Goal: Complete application form: Complete application form

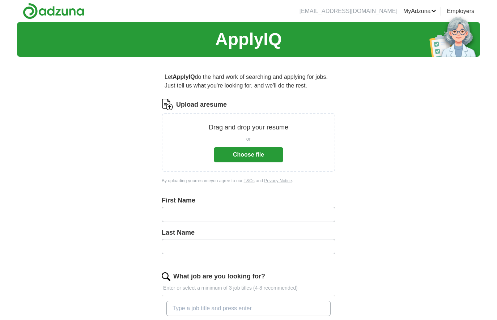
click at [258, 153] on button "Choose file" at bounding box center [248, 154] width 69 height 15
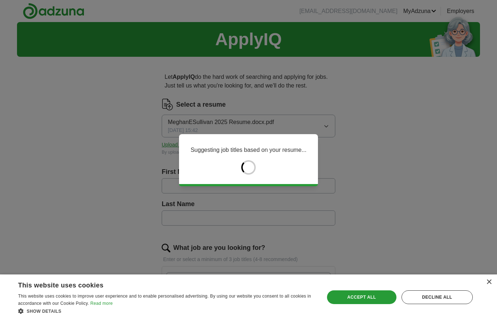
type input "******"
type input "*******"
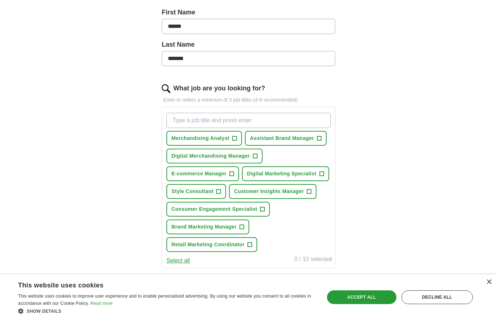
scroll to position [165, 0]
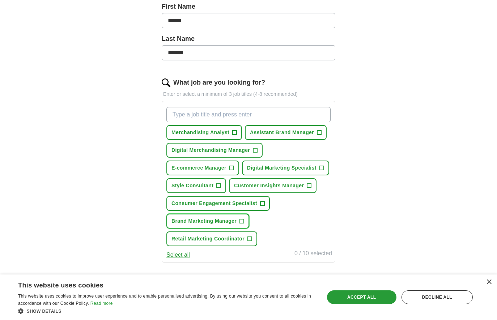
click at [241, 224] on span "+" at bounding box center [241, 221] width 4 height 6
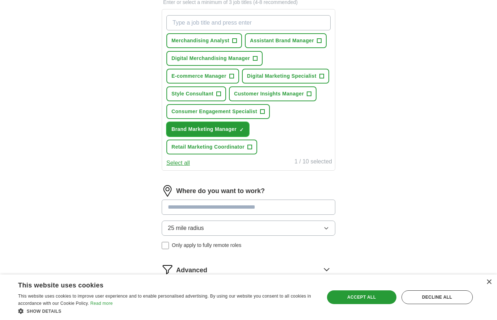
scroll to position [255, 0]
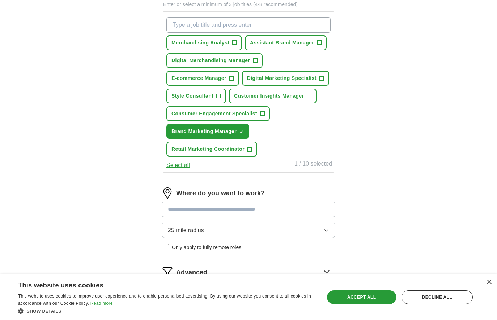
click at [191, 25] on input "What job are you looking for?" at bounding box center [248, 24] width 164 height 15
type input "b"
type input "n"
type input "Brand Partnership Manager"
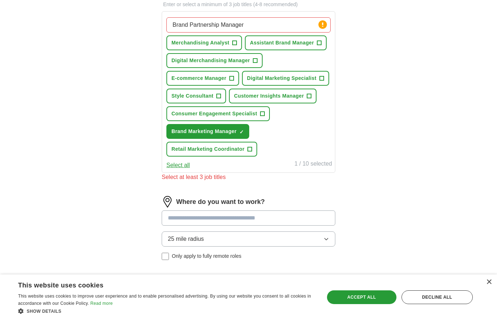
click at [299, 27] on input "Brand Partnership Manager" at bounding box center [248, 24] width 164 height 15
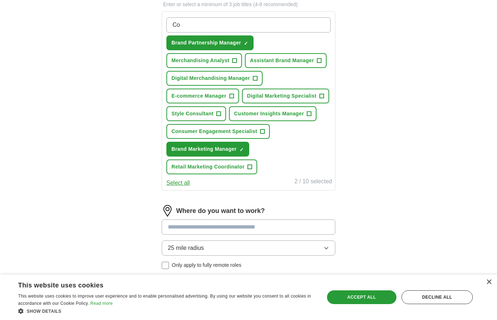
type input "C"
type input "M"
type input "N"
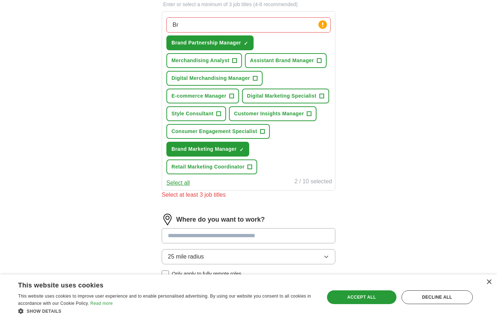
type input "B"
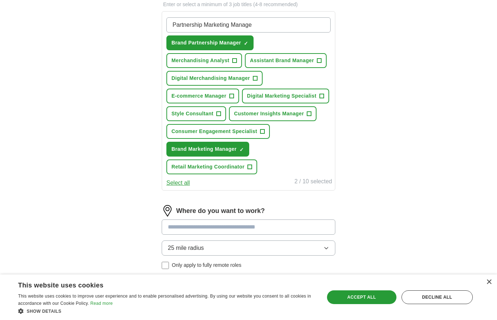
type input "Partnership Marketing Manager"
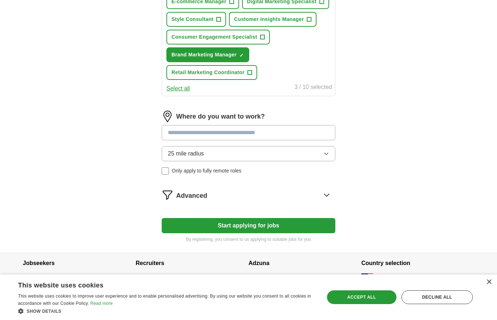
scroll to position [390, 0]
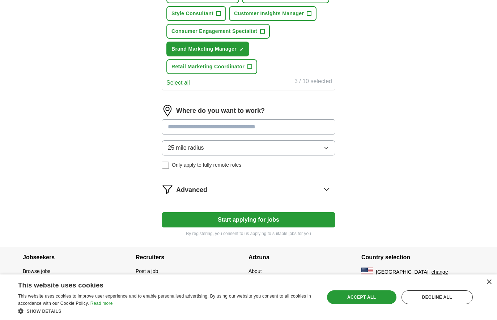
click at [248, 126] on input at bounding box center [248, 126] width 173 height 15
type input "*********"
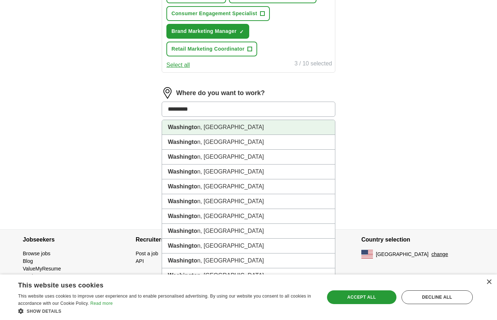
click at [221, 135] on li "Washingto n, [GEOGRAPHIC_DATA]" at bounding box center [248, 127] width 173 height 15
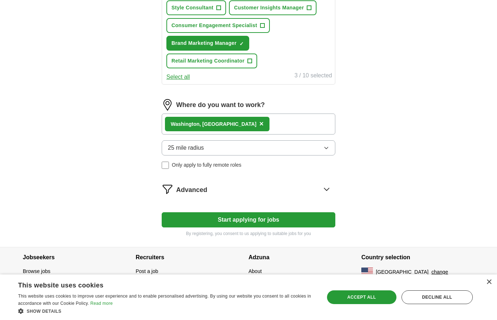
click at [233, 193] on div "Advanced" at bounding box center [255, 189] width 159 height 12
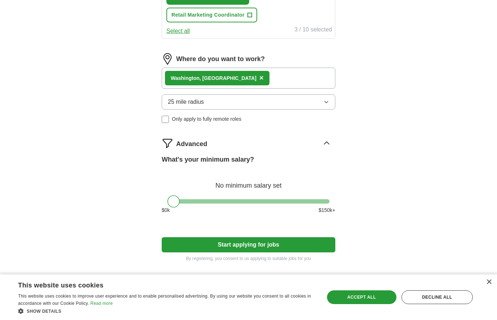
scroll to position [467, 0]
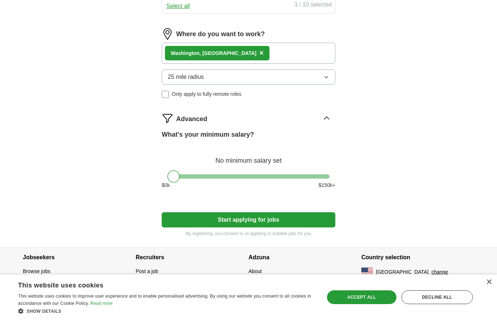
click at [249, 178] on div at bounding box center [248, 176] width 162 height 4
drag, startPoint x: 248, startPoint y: 179, endPoint x: 228, endPoint y: 179, distance: 19.2
click at [228, 179] on div at bounding box center [230, 176] width 12 height 12
click at [278, 190] on div "What's your minimum salary? At least $ 75k per year $ 0 k $ 150 k+" at bounding box center [248, 162] width 173 height 65
click at [232, 178] on div at bounding box center [233, 176] width 12 height 12
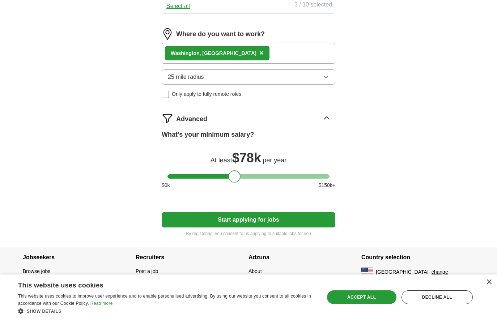
click at [236, 176] on div at bounding box center [234, 176] width 12 height 12
click at [491, 284] on div "× This website uses cookies This website uses cookies to improve user experienc…" at bounding box center [248, 297] width 497 height 46
click at [245, 55] on div "Washingto n, [GEOGRAPHIC_DATA] ×" at bounding box center [248, 53] width 173 height 21
click at [241, 53] on div "Washingto n, [GEOGRAPHIC_DATA] ×" at bounding box center [248, 53] width 173 height 21
click at [228, 52] on div "Washingto n, [GEOGRAPHIC_DATA] ×" at bounding box center [248, 53] width 173 height 21
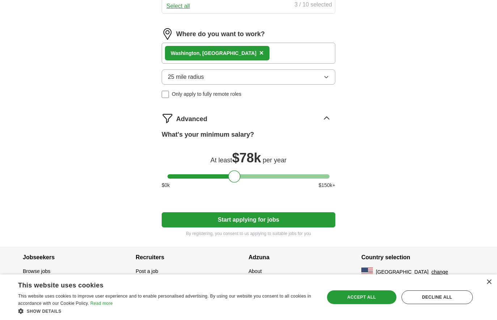
click at [253, 50] on div "Washingto n, [GEOGRAPHIC_DATA] ×" at bounding box center [248, 53] width 173 height 21
click at [299, 77] on button "25 mile radius" at bounding box center [248, 76] width 173 height 15
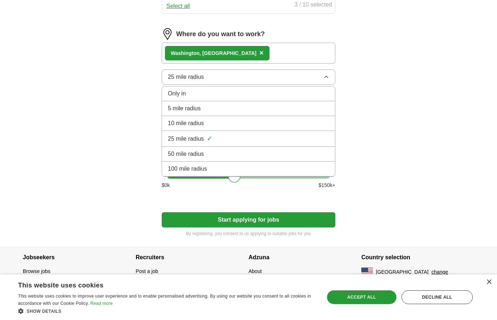
click at [299, 78] on button "25 mile radius" at bounding box center [248, 76] width 173 height 15
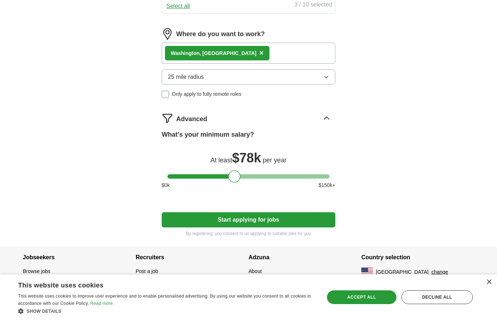
click at [279, 65] on div "Where do you want to work? Washingto n, DC × 25 mile radius Only apply to fully…" at bounding box center [248, 66] width 173 height 76
click at [270, 53] on div "Washingto n, [GEOGRAPHIC_DATA] ×" at bounding box center [248, 53] width 173 height 21
click at [368, 300] on div "Accept all" at bounding box center [361, 297] width 69 height 14
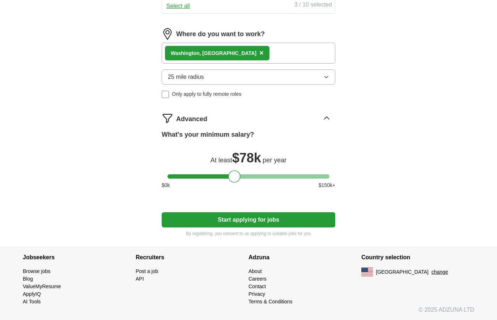
click at [288, 219] on button "Start applying for jobs" at bounding box center [248, 219] width 173 height 15
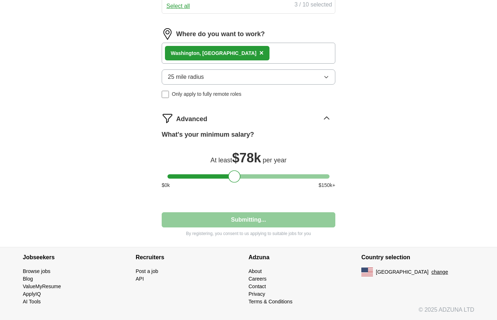
select select "**"
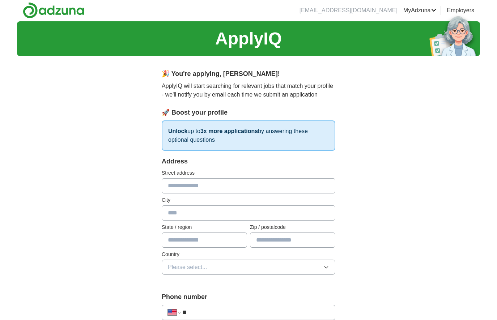
scroll to position [0, 0]
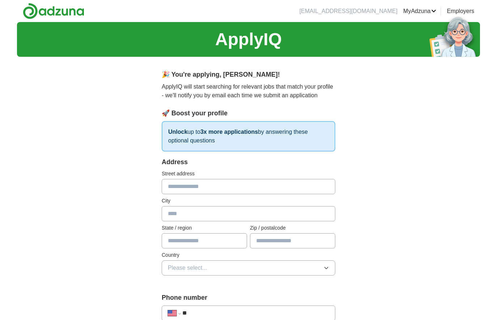
click at [253, 192] on input "text" at bounding box center [248, 186] width 173 height 15
type input "**********"
type input "**"
type input "*****"
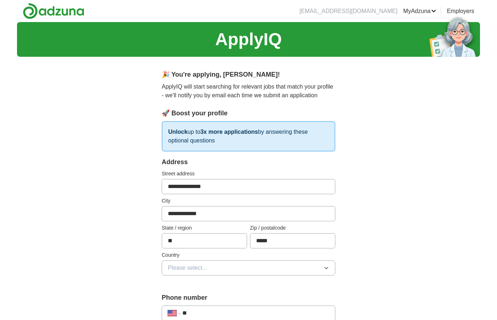
click at [201, 266] on span "Please select..." at bounding box center [187, 267] width 39 height 9
click at [203, 301] on div "[GEOGRAPHIC_DATA]" at bounding box center [248, 299] width 161 height 9
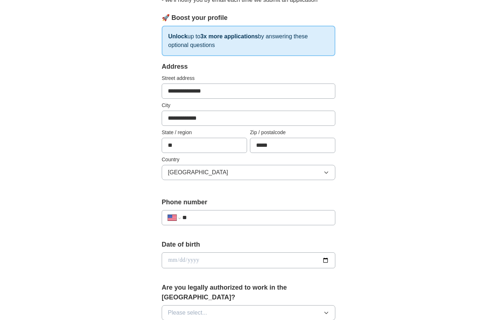
scroll to position [152, 0]
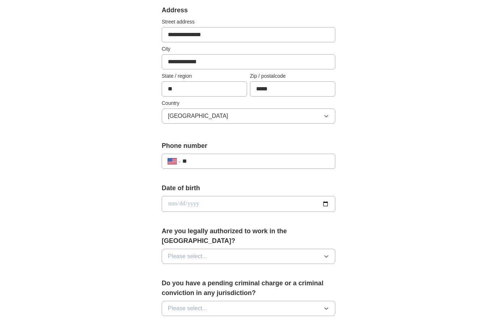
click at [210, 158] on input "**" at bounding box center [255, 161] width 147 height 9
type input "**********"
click at [196, 204] on input "date" at bounding box center [248, 204] width 173 height 16
click at [176, 205] on input "date" at bounding box center [248, 204] width 173 height 16
type input "**********"
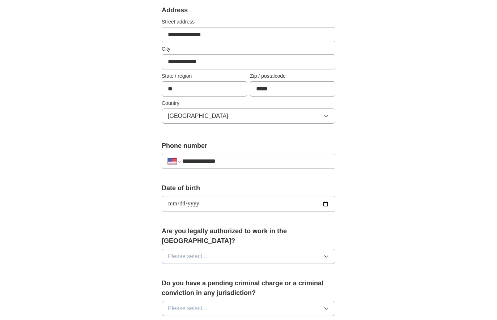
click at [184, 252] on span "Please select..." at bounding box center [187, 256] width 39 height 9
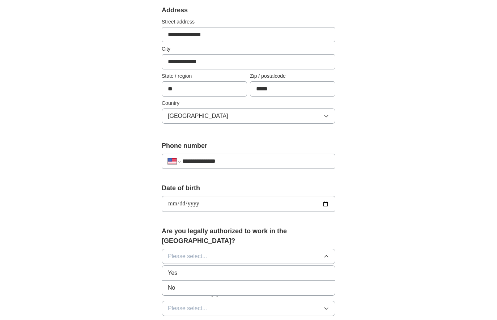
click at [183, 269] on div "Yes" at bounding box center [248, 273] width 161 height 9
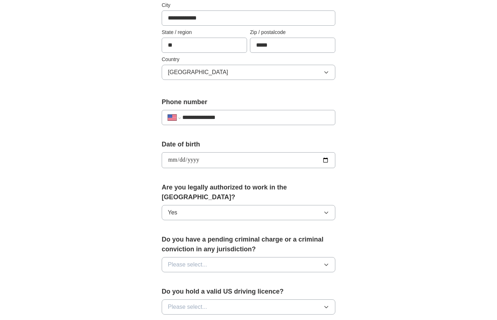
scroll to position [203, 0]
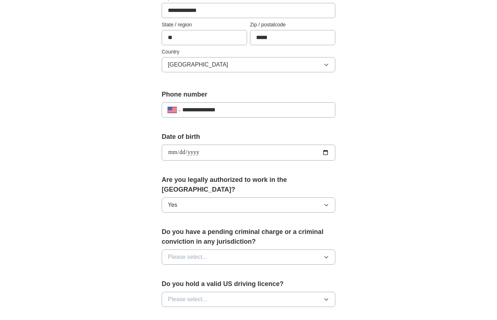
click at [181, 252] on button "Please select..." at bounding box center [248, 256] width 173 height 15
click at [182, 284] on div "No" at bounding box center [248, 288] width 161 height 9
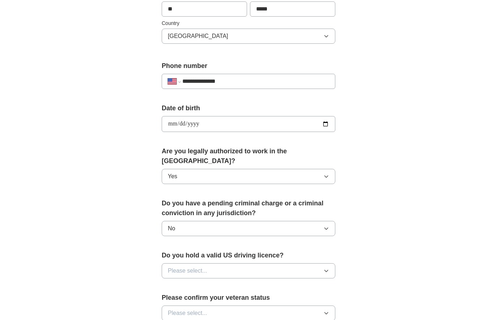
scroll to position [240, 0]
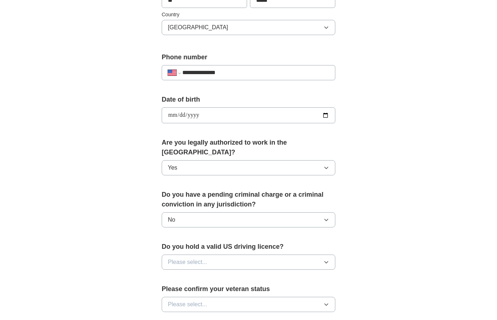
click at [182, 243] on div "Do you hold a valid US driving licence? Please select..." at bounding box center [248, 259] width 173 height 34
click at [182, 258] on button "Please select..." at bounding box center [248, 261] width 173 height 15
click at [183, 289] on div "No" at bounding box center [248, 293] width 161 height 9
click at [175, 258] on span "No" at bounding box center [171, 262] width 7 height 9
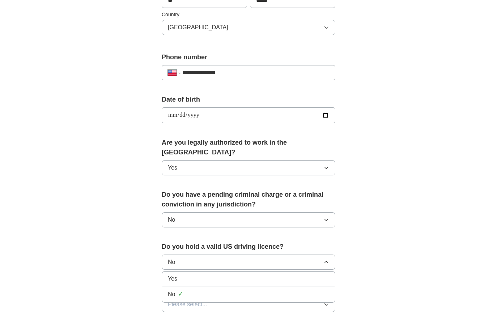
click at [178, 274] on div "Yes" at bounding box center [248, 278] width 161 height 9
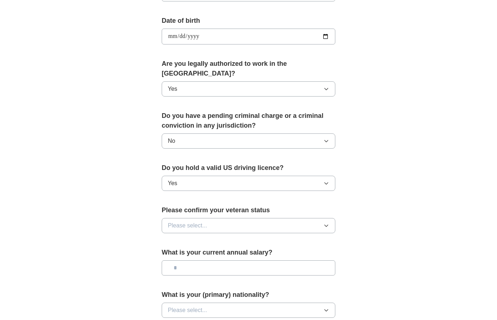
click at [182, 222] on button "Please select..." at bounding box center [248, 225] width 173 height 15
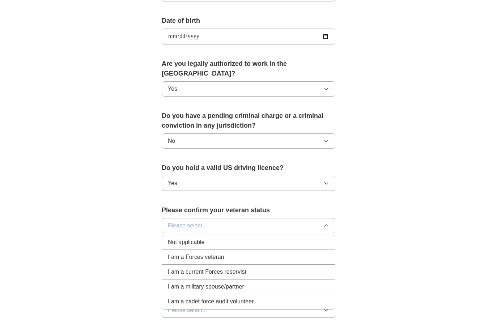
click at [237, 235] on li "Not applicable" at bounding box center [248, 242] width 173 height 15
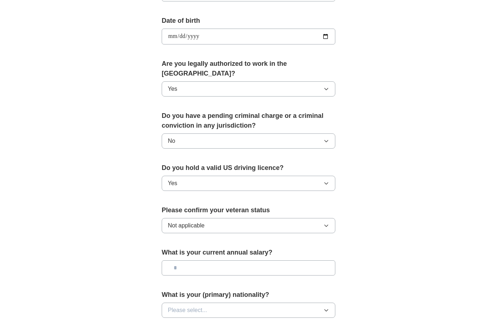
click at [206, 262] on input "text" at bounding box center [248, 267] width 173 height 15
type input "***"
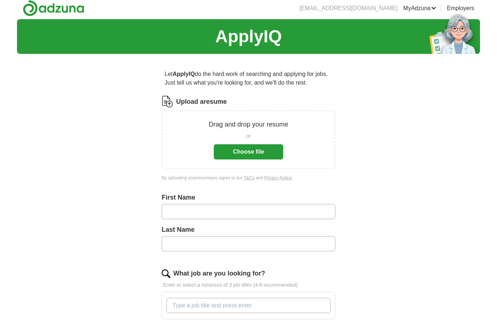
scroll to position [3, 0]
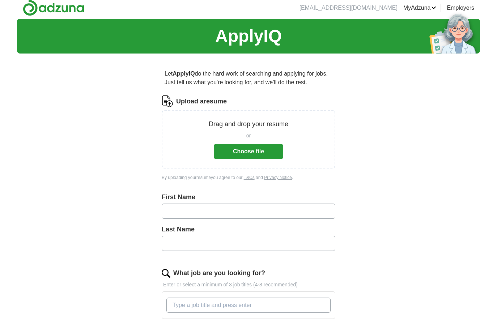
click at [239, 154] on button "Choose file" at bounding box center [248, 151] width 69 height 15
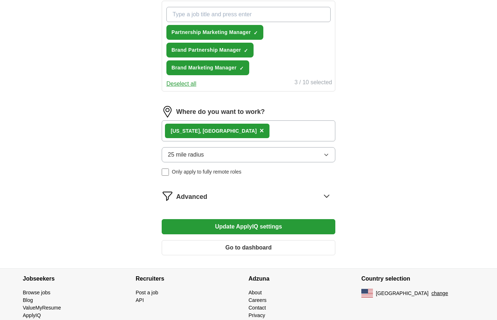
scroll to position [287, 0]
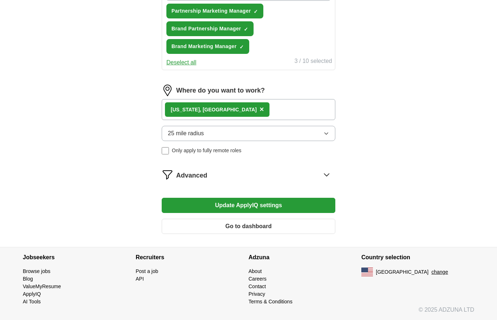
click at [283, 207] on button "Update ApplyIQ settings" at bounding box center [248, 205] width 173 height 15
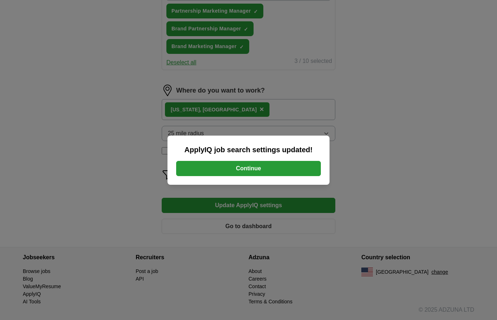
click at [271, 178] on div "ApplyIQ job search settings updated! Continue" at bounding box center [248, 160] width 162 height 49
click at [266, 169] on button "Continue" at bounding box center [248, 168] width 145 height 15
